Goal: Task Accomplishment & Management: Manage account settings

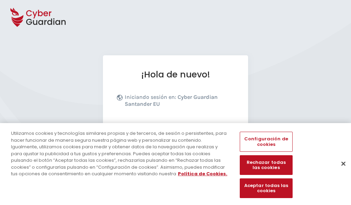
scroll to position [85, 0]
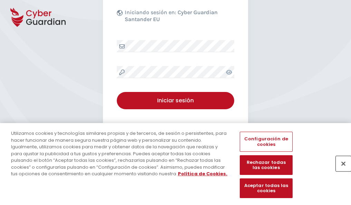
click at [340, 171] on button "Cerrar" at bounding box center [343, 163] width 15 height 15
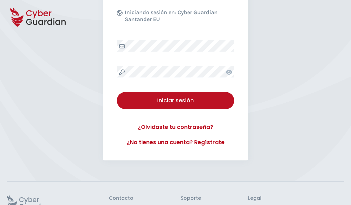
scroll to position [135, 0]
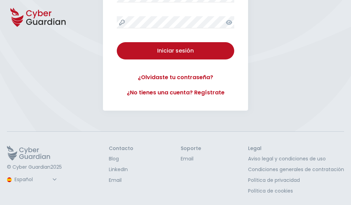
click at [117, 42] on button "Iniciar sesión" at bounding box center [176, 50] width 118 height 17
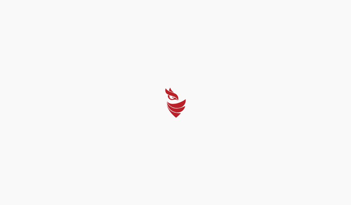
select select "English"
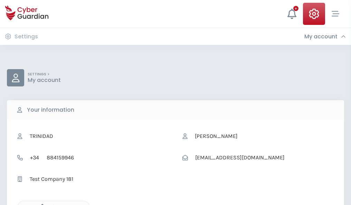
click at [40, 204] on icon "button" at bounding box center [41, 207] width 6 height 6
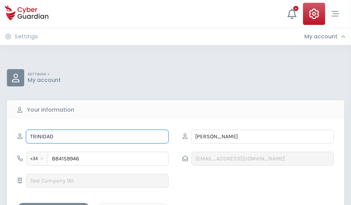
click at [97, 137] on input "TRINIDAD" at bounding box center [97, 137] width 143 height 14
type input "T"
type input "Ulises"
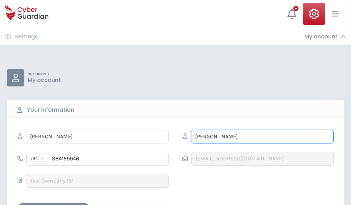
click at [262, 137] on input "FONSECA" at bounding box center [262, 137] width 143 height 14
type input "F"
type input "Domínguez"
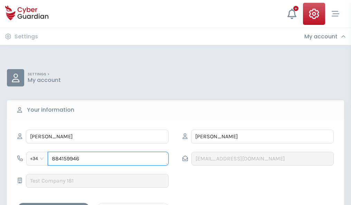
click at [108, 159] on input "884159946" at bounding box center [108, 159] width 121 height 14
type input "8"
type input "944138981"
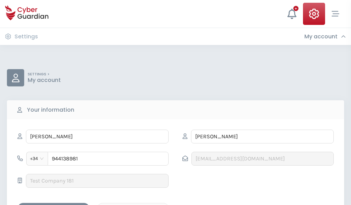
click at [54, 205] on div "Save changes" at bounding box center [53, 209] width 62 height 9
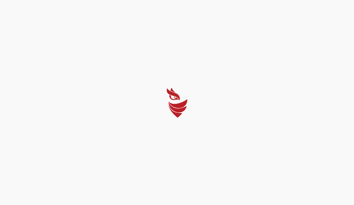
select select "English"
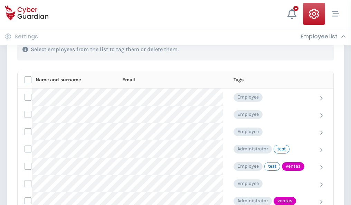
scroll to position [313, 0]
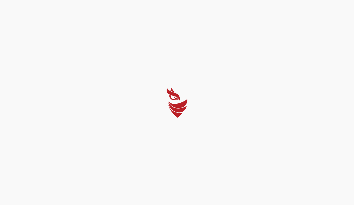
select select "English"
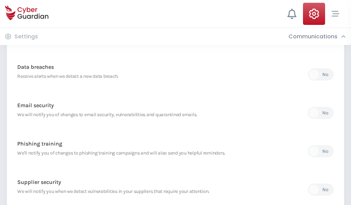
scroll to position [364, 0]
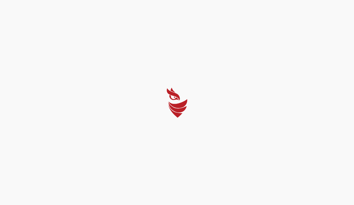
select select "English"
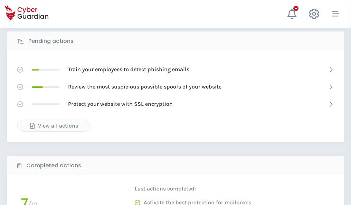
scroll to position [383, 0]
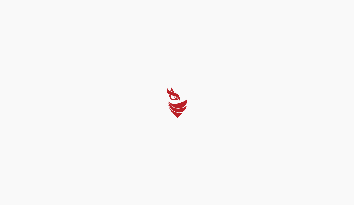
select select "English"
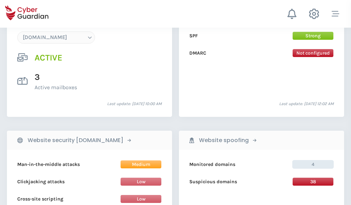
scroll to position [736, 0]
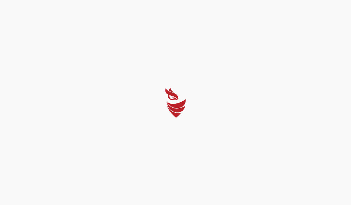
select select "English"
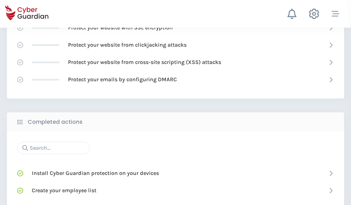
scroll to position [461, 0]
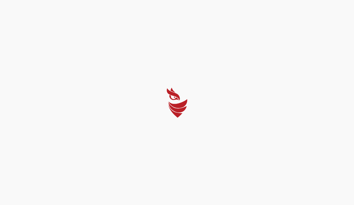
select select "English"
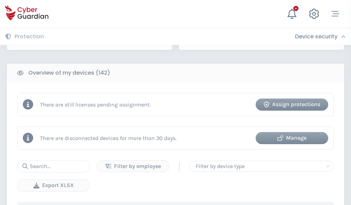
scroll to position [670, 0]
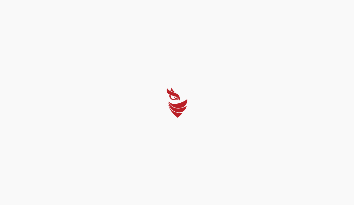
select select "English"
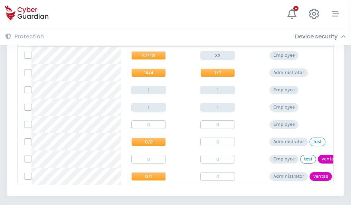
scroll to position [321, 0]
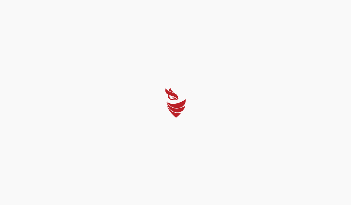
select select "English"
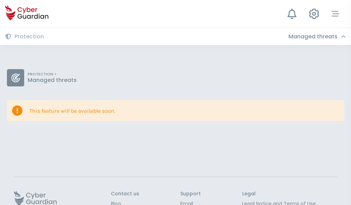
scroll to position [45, 0]
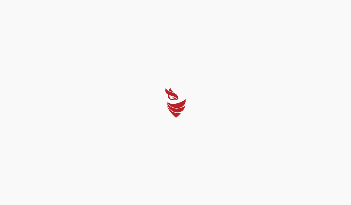
select select "English"
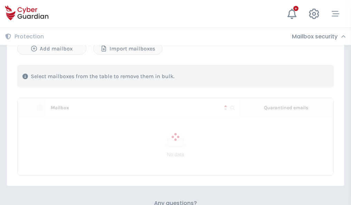
scroll to position [296, 0]
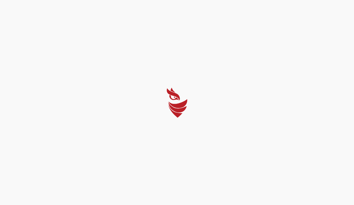
select select "English"
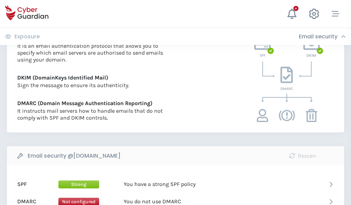
scroll to position [373, 0]
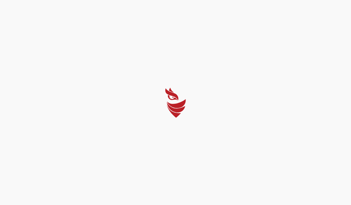
select select "English"
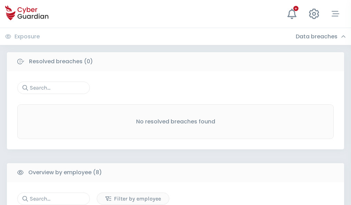
scroll to position [589, 0]
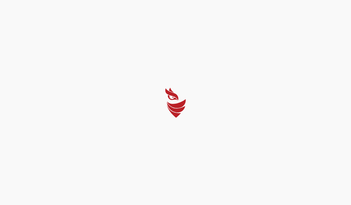
select select "English"
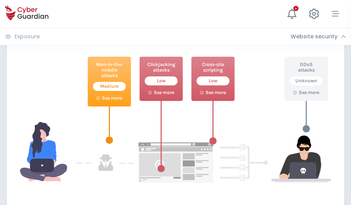
scroll to position [377, 0]
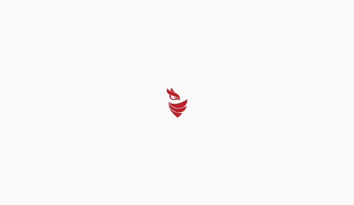
select select "English"
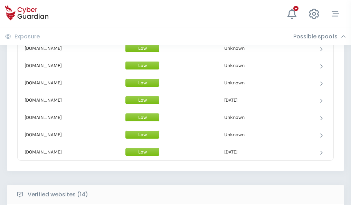
scroll to position [674, 0]
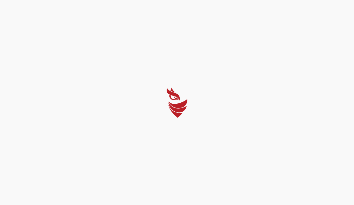
select select "English"
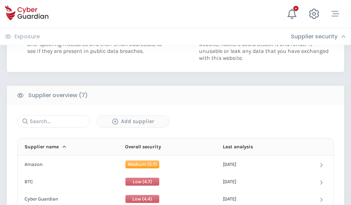
scroll to position [448, 0]
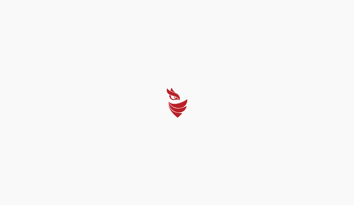
select select "English"
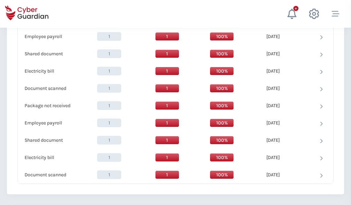
scroll to position [708, 0]
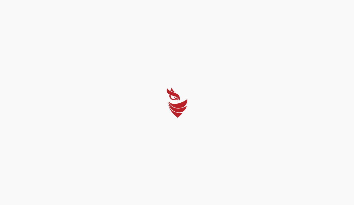
select select "English"
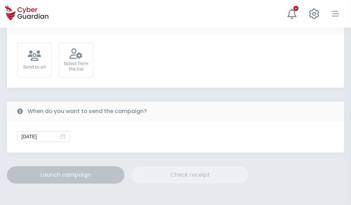
scroll to position [253, 0]
